Goal: Book appointment/travel/reservation

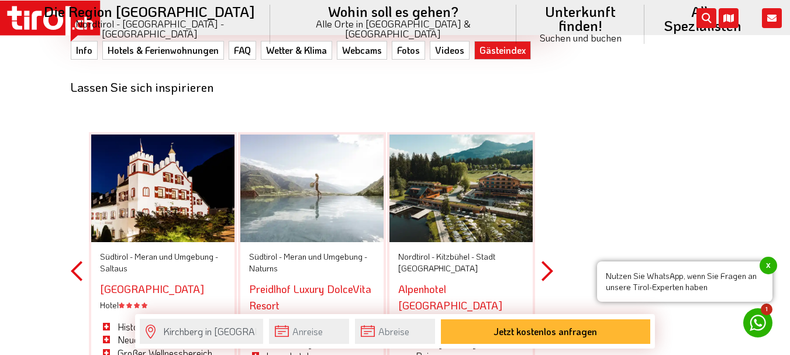
scroll to position [3626, 0]
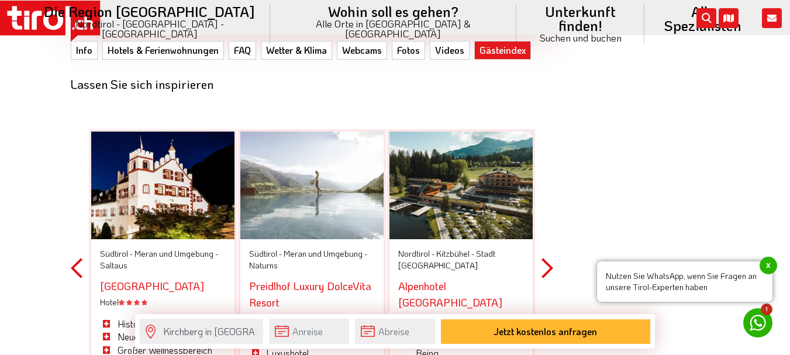
click at [294, 248] on span "Meran und Umgebung -" at bounding box center [326, 253] width 84 height 11
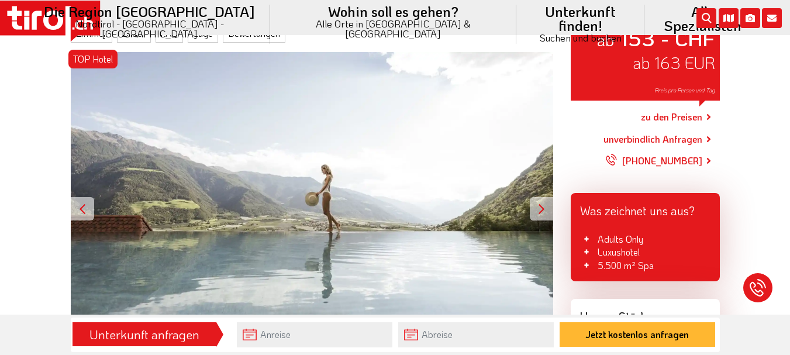
scroll to position [292, 0]
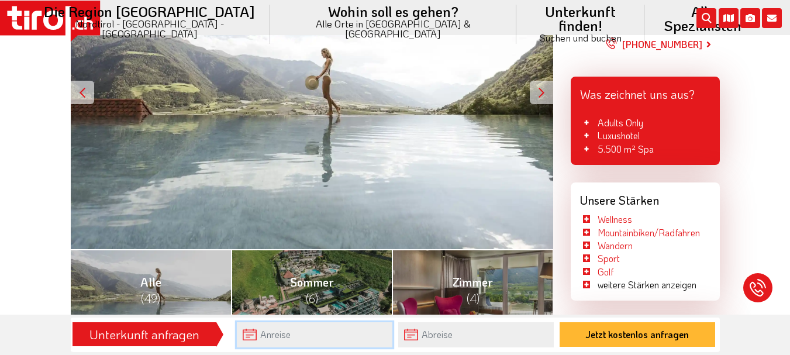
click at [252, 335] on input "text" at bounding box center [315, 334] width 156 height 25
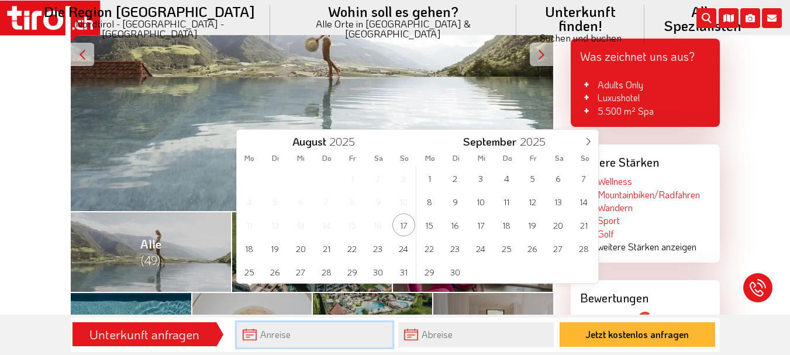
scroll to position [351, 0]
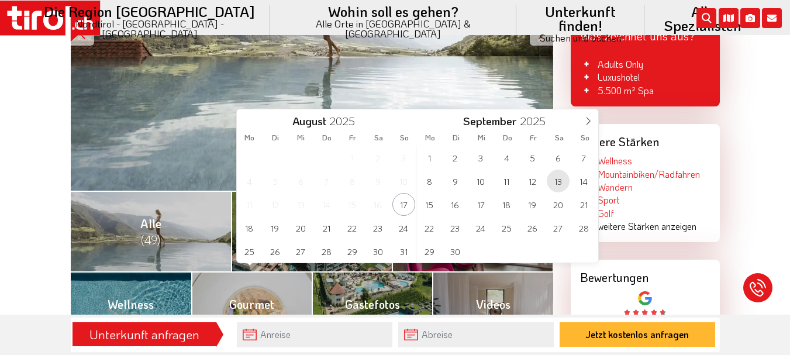
click at [557, 180] on span "13" at bounding box center [558, 181] width 23 height 23
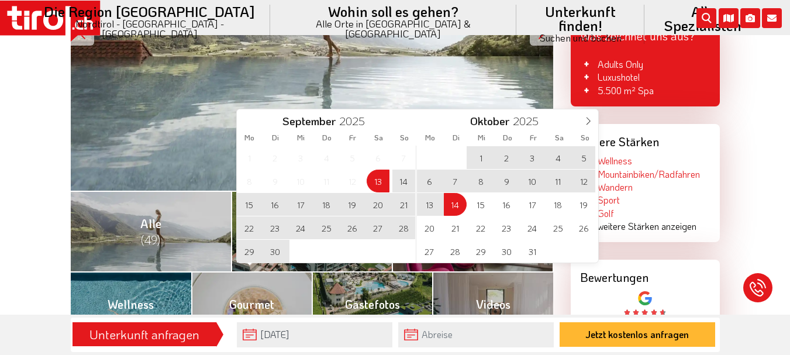
click at [457, 204] on span "14" at bounding box center [455, 204] width 23 height 23
type input "[DATE]"
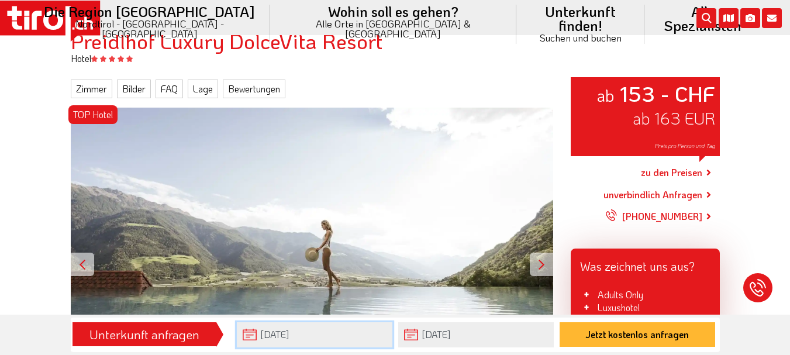
scroll to position [0, 0]
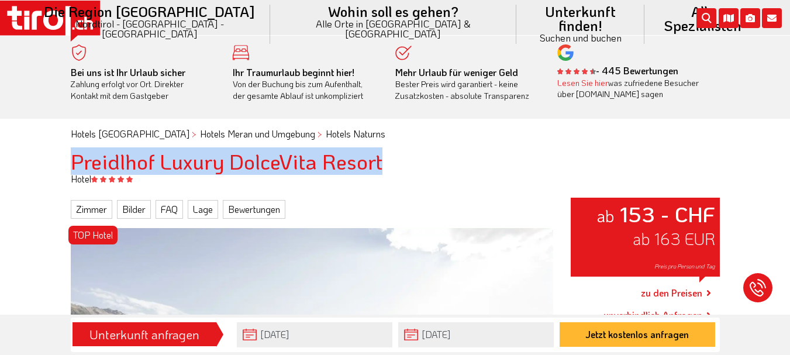
drag, startPoint x: 384, startPoint y: 161, endPoint x: 68, endPoint y: 161, distance: 315.8
click at [68, 161] on div "Preidlhof Luxury DolceVita Resort" at bounding box center [395, 161] width 667 height 23
copy h1 "Preidlhof Luxury DolceVita Resort"
